Goal: Information Seeking & Learning: Check status

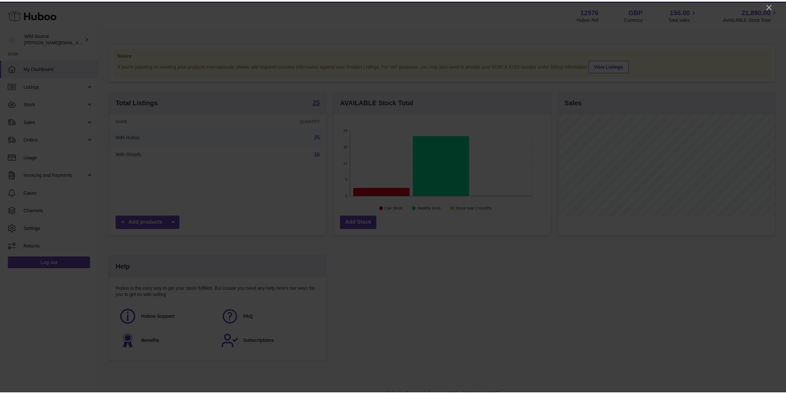
scroll to position [103, 219]
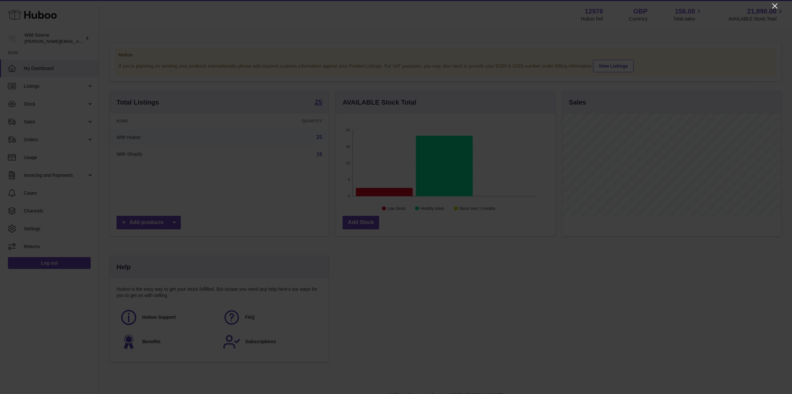
click at [776, 6] on icon at bounding box center [775, 6] width 8 height 8
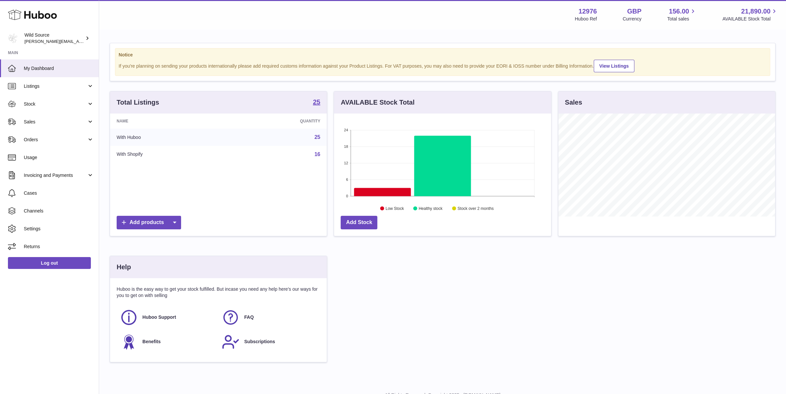
scroll to position [330095, 329982]
click at [32, 121] on span "Sales" at bounding box center [55, 122] width 63 height 6
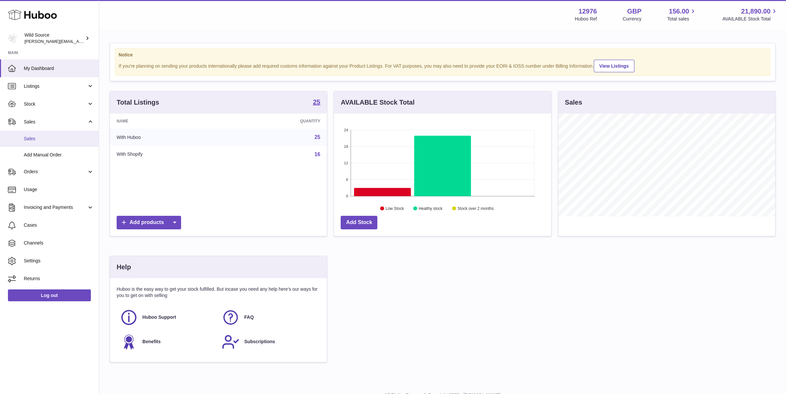
click at [38, 143] on link "Sales" at bounding box center [49, 139] width 99 height 16
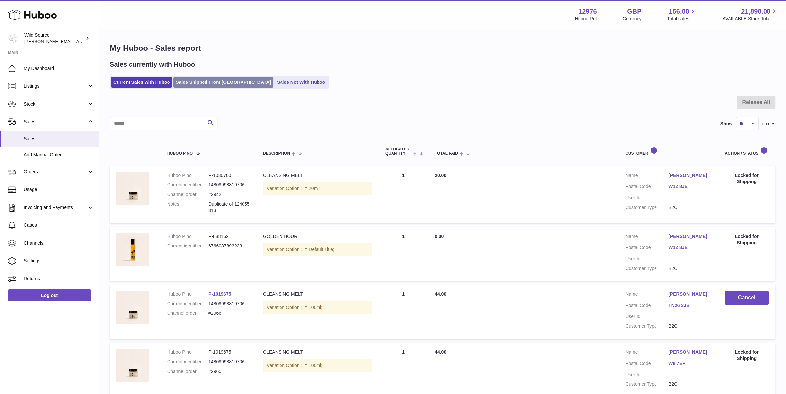
click at [205, 83] on link "Sales Shipped From Huboo" at bounding box center [223, 82] width 100 height 11
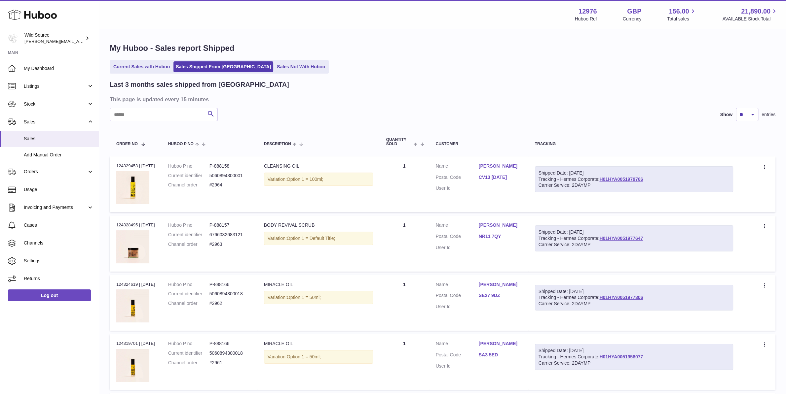
click at [136, 119] on input "text" at bounding box center [164, 114] width 108 height 13
type input "******"
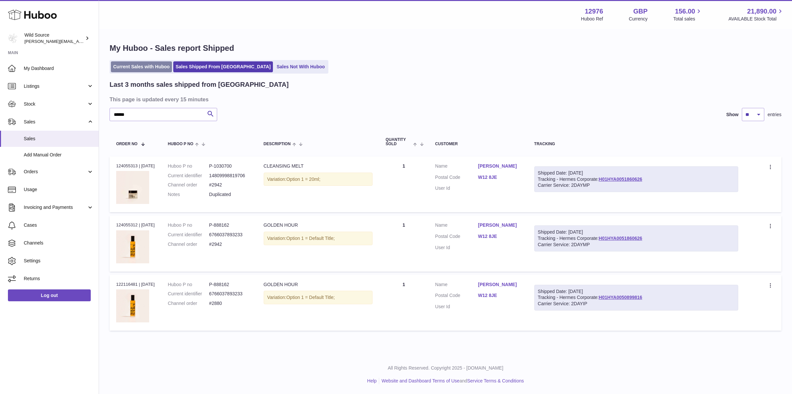
click at [142, 66] on link "Current Sales with Huboo" at bounding box center [141, 66] width 61 height 11
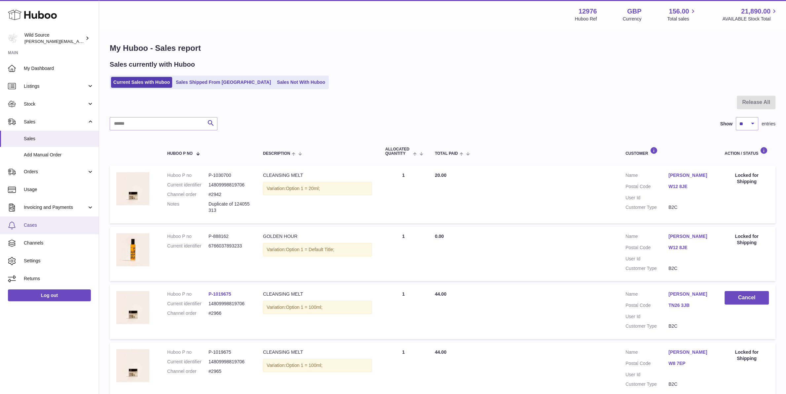
click at [47, 228] on span "Cases" at bounding box center [59, 225] width 70 height 6
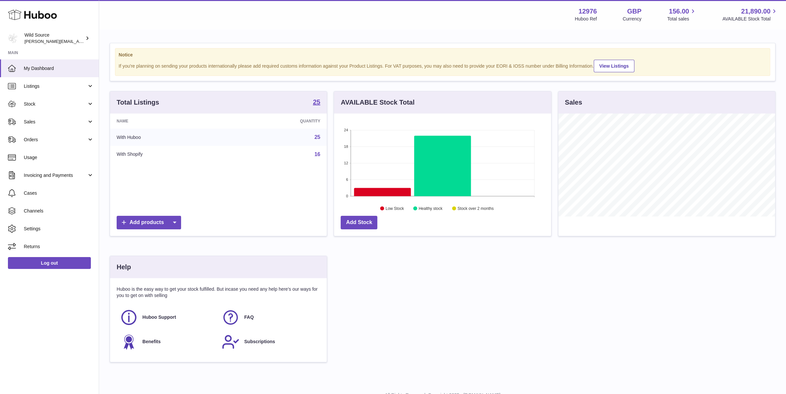
scroll to position [103, 217]
click at [58, 119] on span "Sales" at bounding box center [55, 122] width 63 height 6
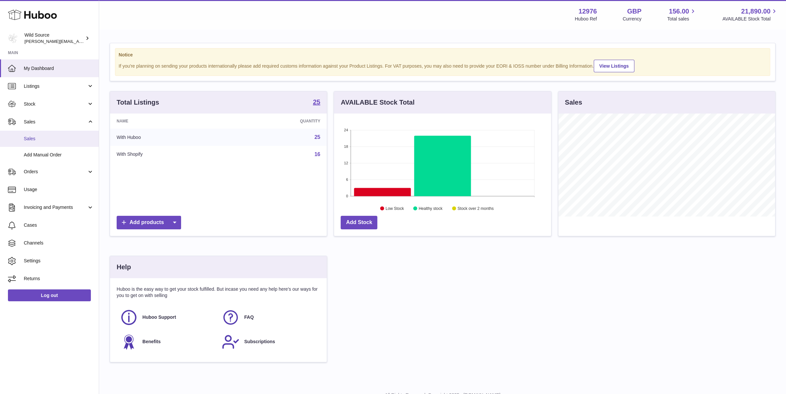
click at [53, 137] on span "Sales" at bounding box center [59, 139] width 70 height 6
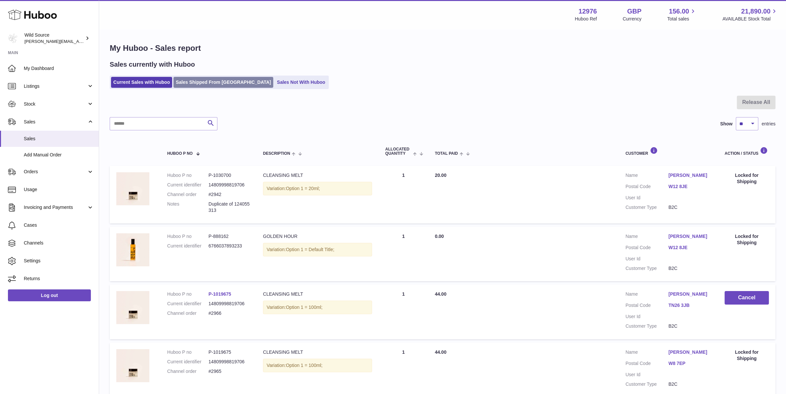
click at [206, 81] on link "Sales Shipped From [GEOGRAPHIC_DATA]" at bounding box center [223, 82] width 100 height 11
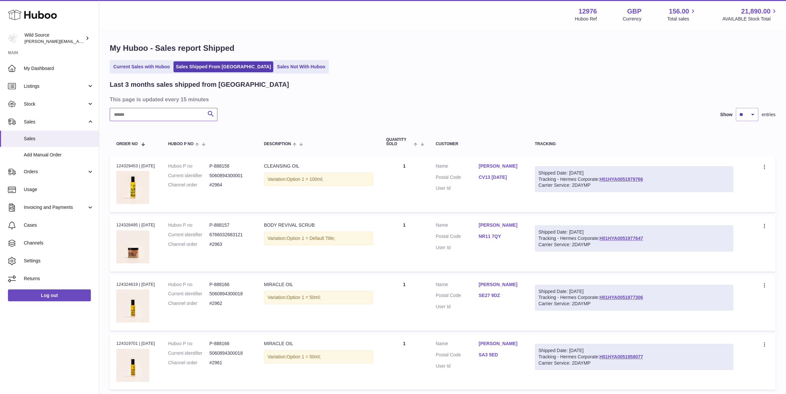
click at [130, 114] on input "text" at bounding box center [164, 114] width 108 height 13
type input "******"
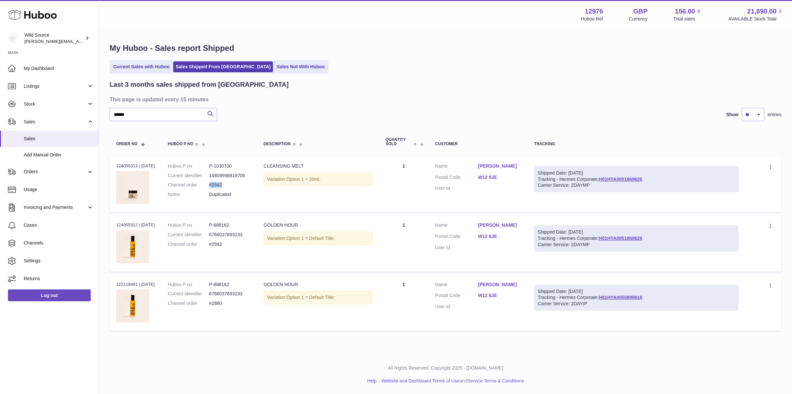
drag, startPoint x: 228, startPoint y: 186, endPoint x: 213, endPoint y: 185, distance: 15.6
click at [213, 185] on dd "#2942" at bounding box center [229, 185] width 41 height 6
copy dd "#2942"
click at [141, 69] on link "Current Sales with Huboo" at bounding box center [141, 66] width 61 height 11
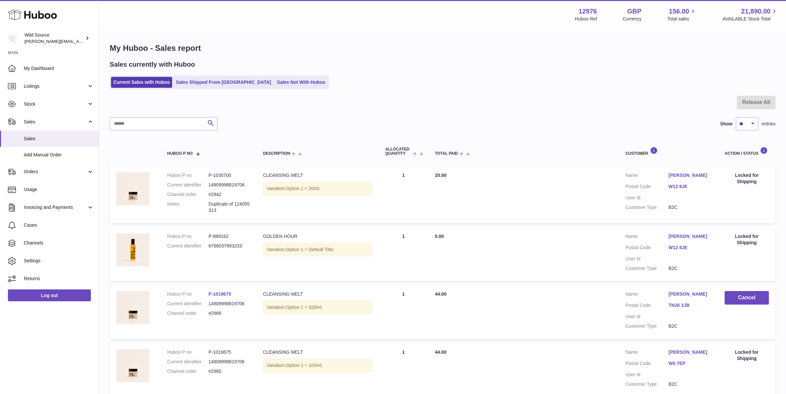
drag, startPoint x: 221, startPoint y: 210, endPoint x: 208, endPoint y: 205, distance: 13.9
click at [208, 205] on dl "Huboo P no P-1030700 Current identifier 14809998819706 Channel order #2942 Note…" at bounding box center [208, 194] width 83 height 44
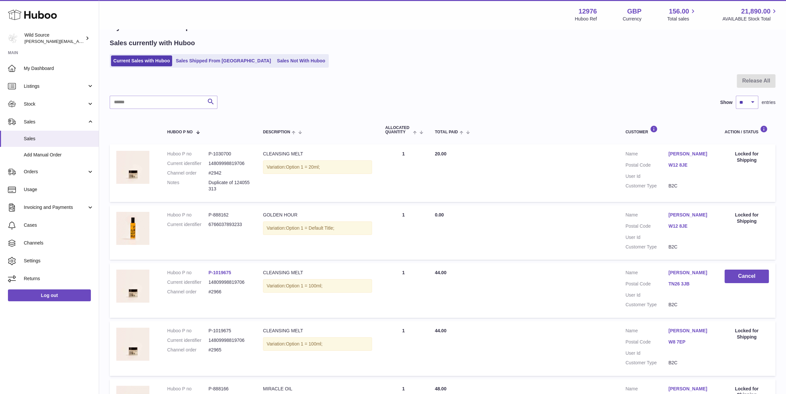
scroll to position [35, 0]
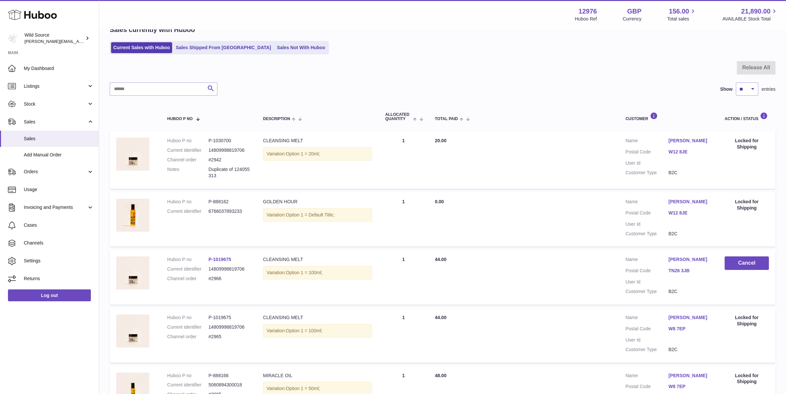
copy dl "Duplicate of 124055313"
click at [47, 68] on span "My Dashboard" at bounding box center [59, 68] width 70 height 6
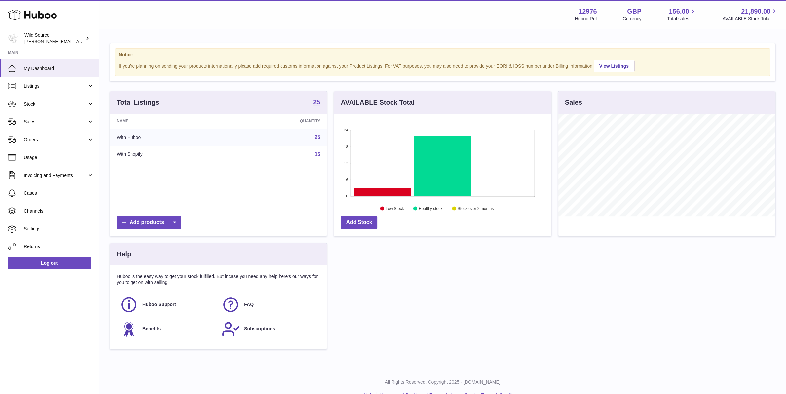
scroll to position [103, 217]
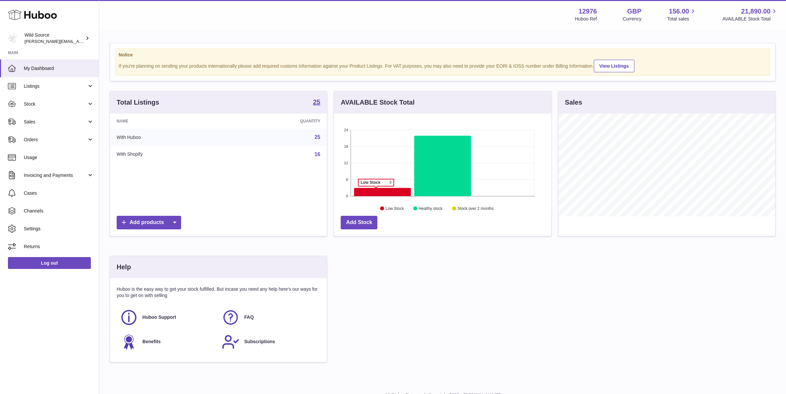
click at [376, 190] on icon at bounding box center [382, 192] width 57 height 8
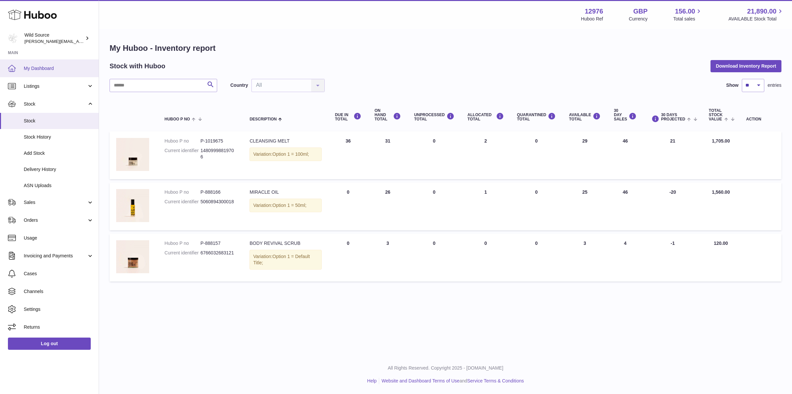
click at [51, 68] on span "My Dashboard" at bounding box center [59, 68] width 70 height 6
